Goal: Complete application form

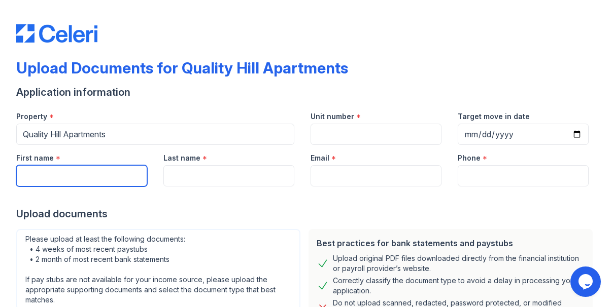
click at [98, 171] on input "First name" at bounding box center [81, 175] width 131 height 21
type input "[PERSON_NAME]"
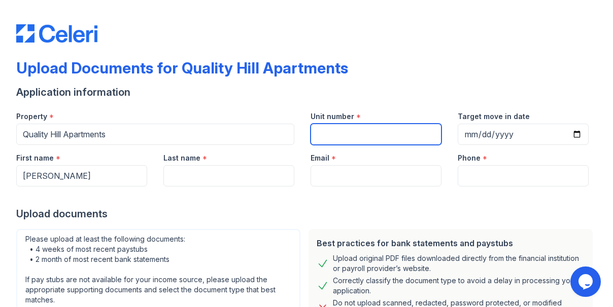
type input "[PERSON_NAME]"
type input "[EMAIL_ADDRESS][DOMAIN_NAME]"
type input "[PHONE_NUMBER]"
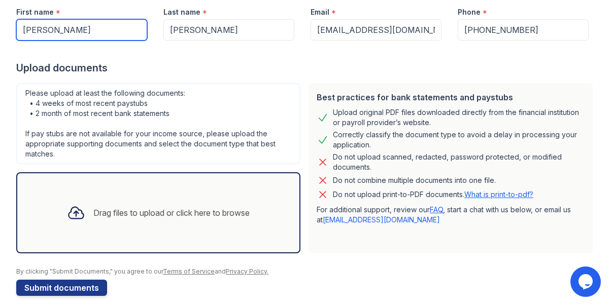
scroll to position [154, 0]
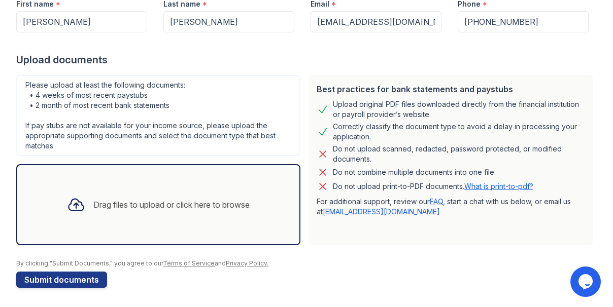
click at [206, 203] on div "Drag files to upload or click here to browse" at bounding box center [171, 205] width 156 height 12
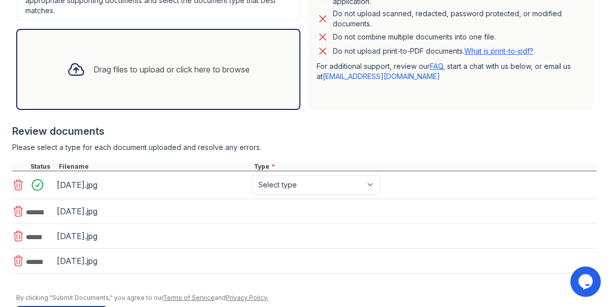
scroll to position [323, 0]
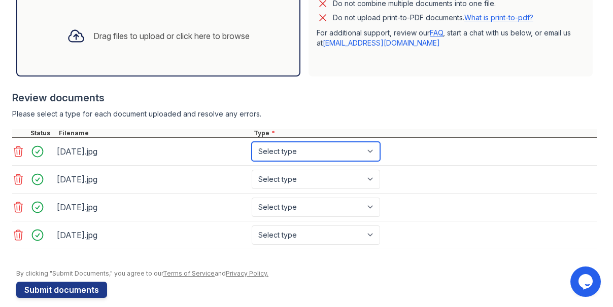
click at [370, 147] on select "Select type Paystub Bank Statement Offer Letter Tax Documents Benefit Award Let…" at bounding box center [316, 151] width 128 height 19
select select "paystub"
click at [252, 142] on select "Select type Paystub Bank Statement Offer Letter Tax Documents Benefit Award Let…" at bounding box center [316, 151] width 128 height 19
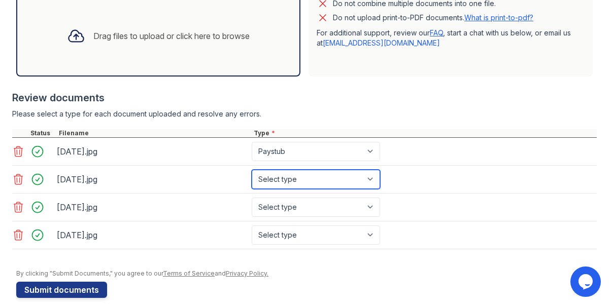
click at [352, 176] on select "Select type Paystub Bank Statement Offer Letter Tax Documents Benefit Award Let…" at bounding box center [316, 179] width 128 height 19
select select "paystub"
click at [252, 170] on select "Select type Paystub Bank Statement Offer Letter Tax Documents Benefit Award Let…" at bounding box center [316, 179] width 128 height 19
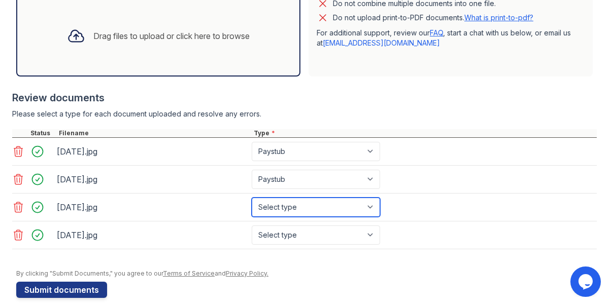
click at [335, 208] on select "Select type Paystub Bank Statement Offer Letter Tax Documents Benefit Award Let…" at bounding box center [316, 207] width 128 height 19
select select "paystub"
click at [252, 198] on select "Select type Paystub Bank Statement Offer Letter Tax Documents Benefit Award Let…" at bounding box center [316, 207] width 128 height 19
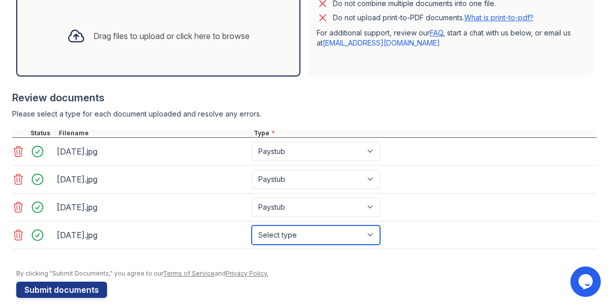
click at [326, 231] on select "Select type Paystub Bank Statement Offer Letter Tax Documents Benefit Award Let…" at bounding box center [316, 235] width 128 height 19
select select "paystub"
click at [252, 226] on select "Select type Paystub Bank Statement Offer Letter Tax Documents Benefit Award Let…" at bounding box center [316, 235] width 128 height 19
click at [329, 263] on div at bounding box center [306, 265] width 580 height 10
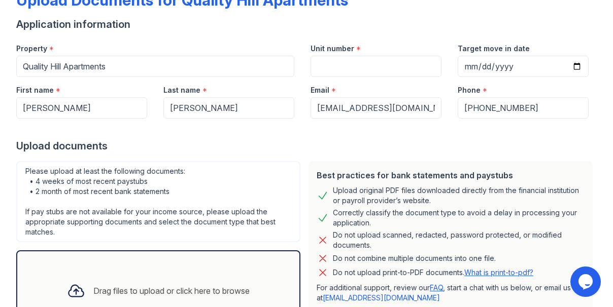
scroll to position [67, 0]
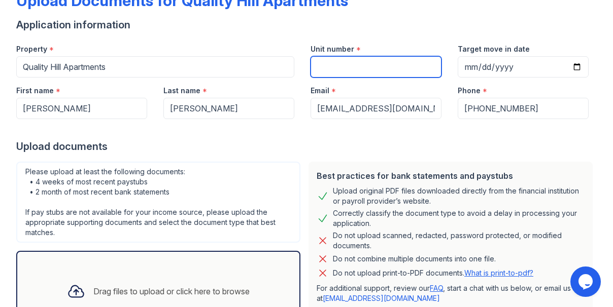
click at [322, 65] on input "Unit number" at bounding box center [375, 66] width 131 height 21
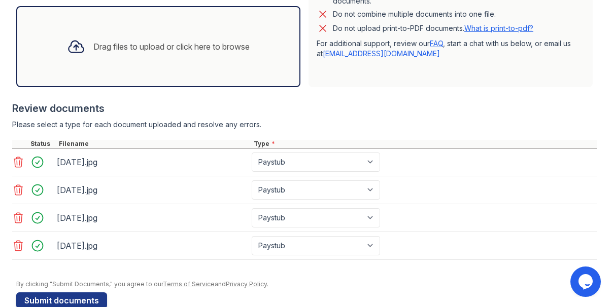
scroll to position [331, 0]
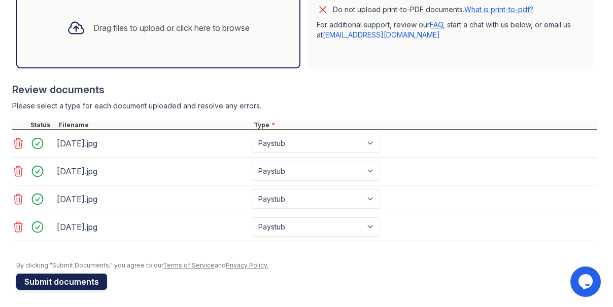
type input "205"
click at [40, 278] on button "Submit documents" at bounding box center [61, 282] width 91 height 16
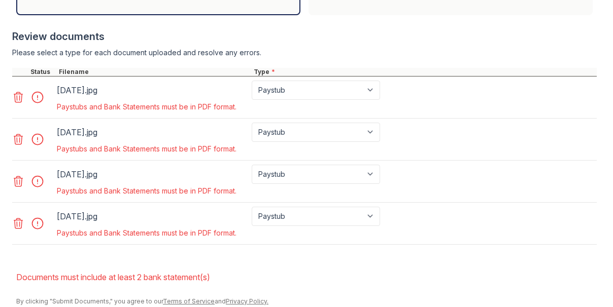
scroll to position [439, 0]
